Goal: Obtain resource: Obtain resource

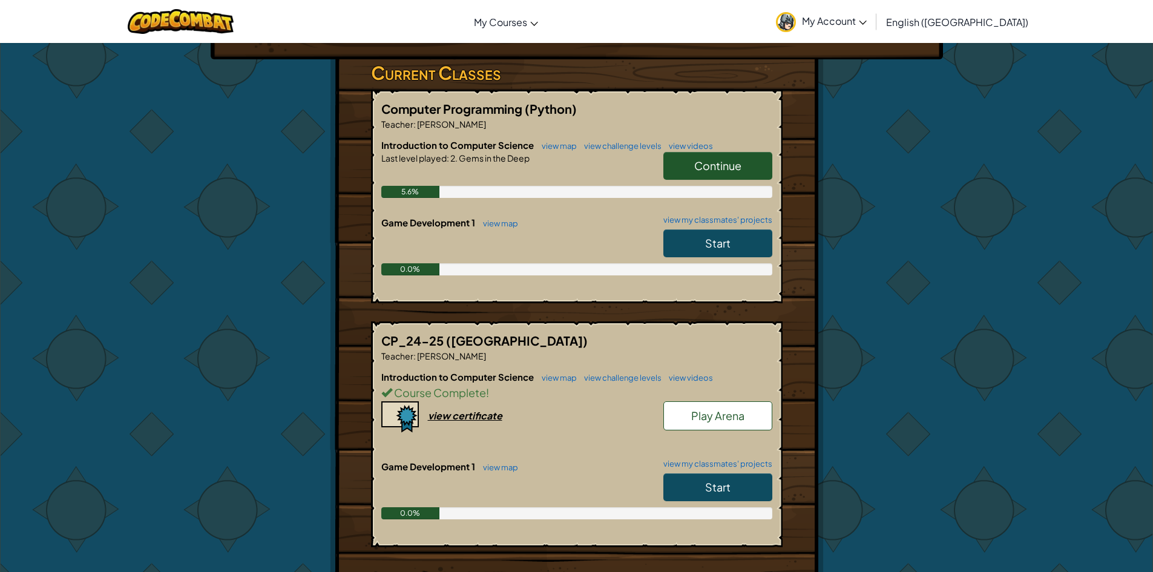
scroll to position [242, 0]
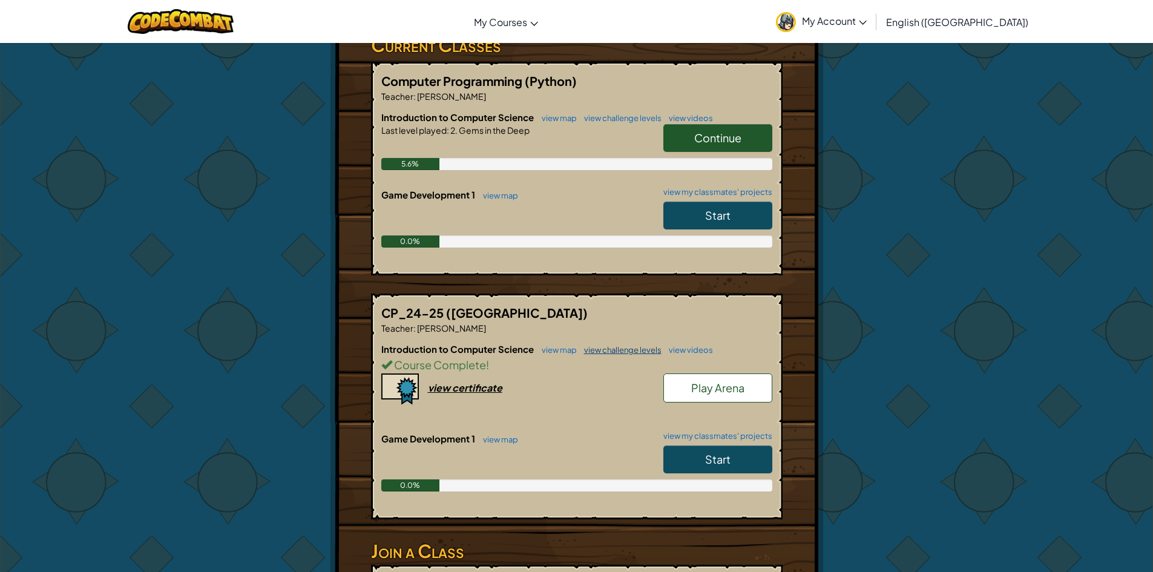
click at [599, 345] on link "view challenge levels" at bounding box center [620, 350] width 84 height 10
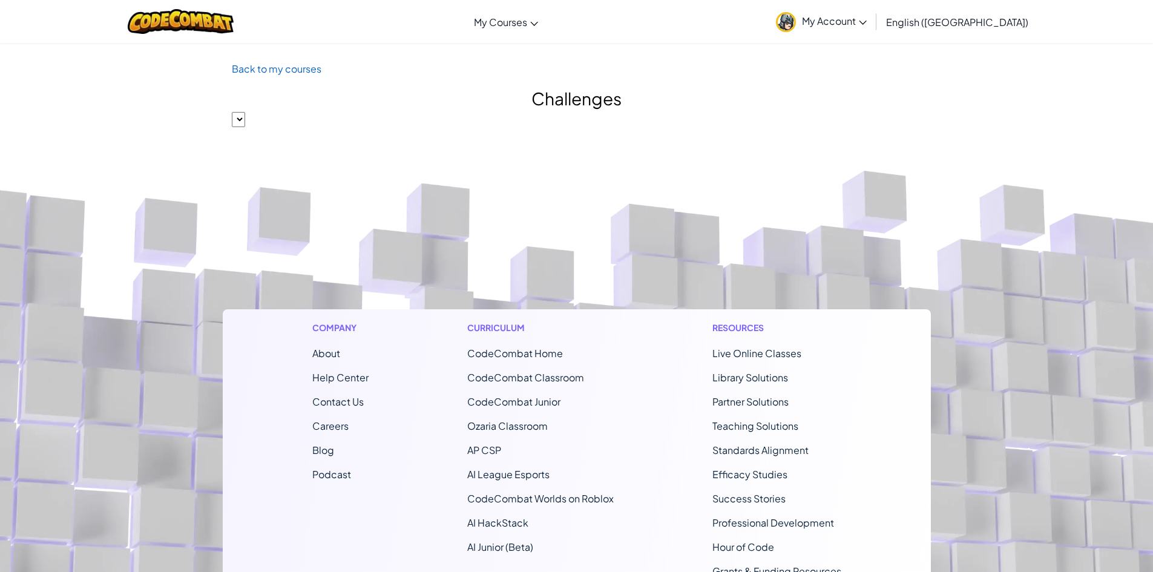
select select
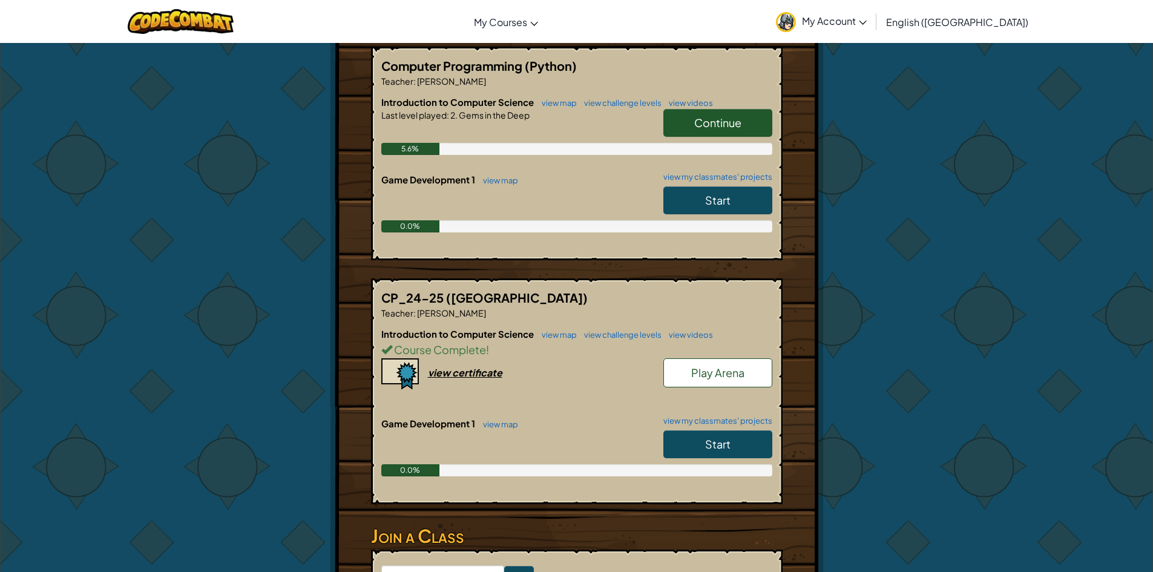
scroll to position [242, 0]
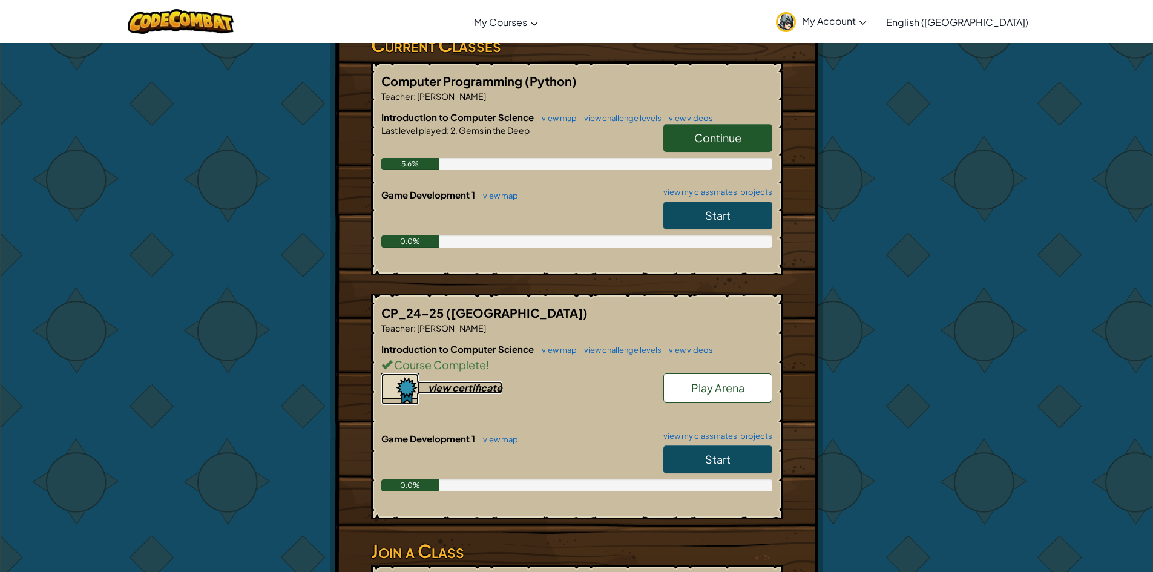
click at [491, 381] on div "view certificate" at bounding box center [465, 387] width 74 height 13
